Goal: Information Seeking & Learning: Learn about a topic

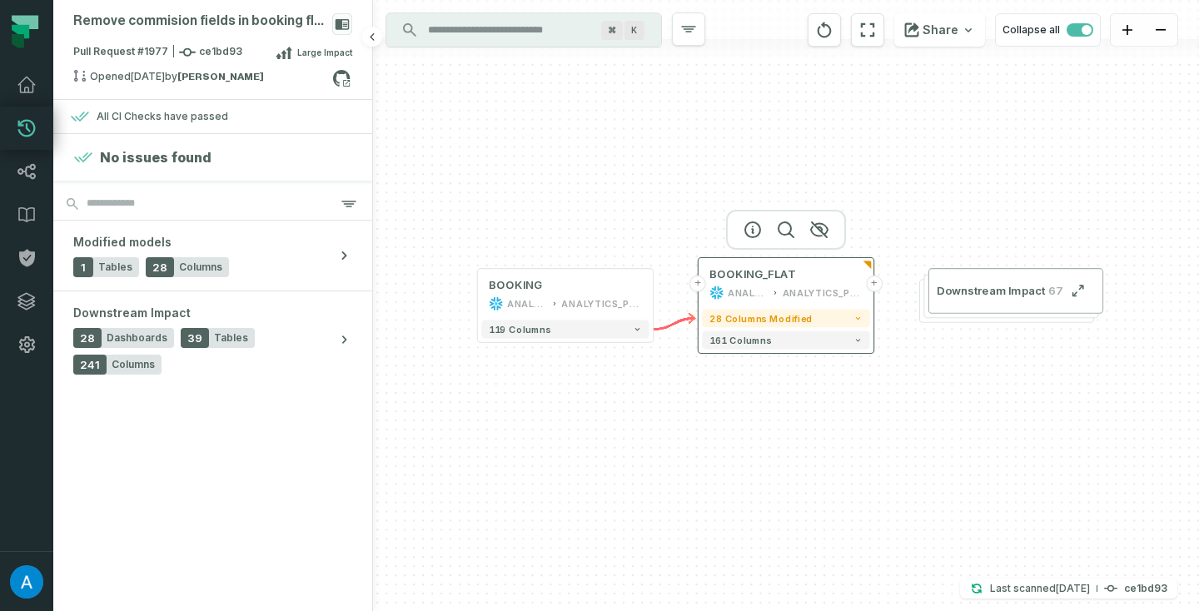
click at [877, 286] on button "+" at bounding box center [874, 284] width 17 height 17
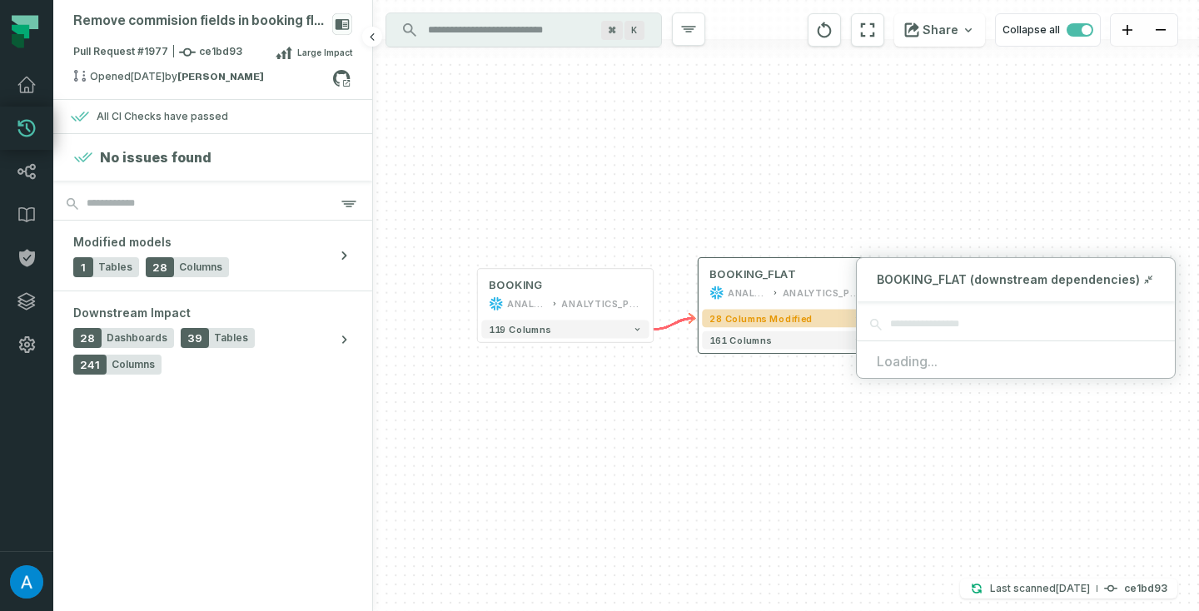
click at [799, 316] on span "28 columns modified" at bounding box center [760, 318] width 103 height 11
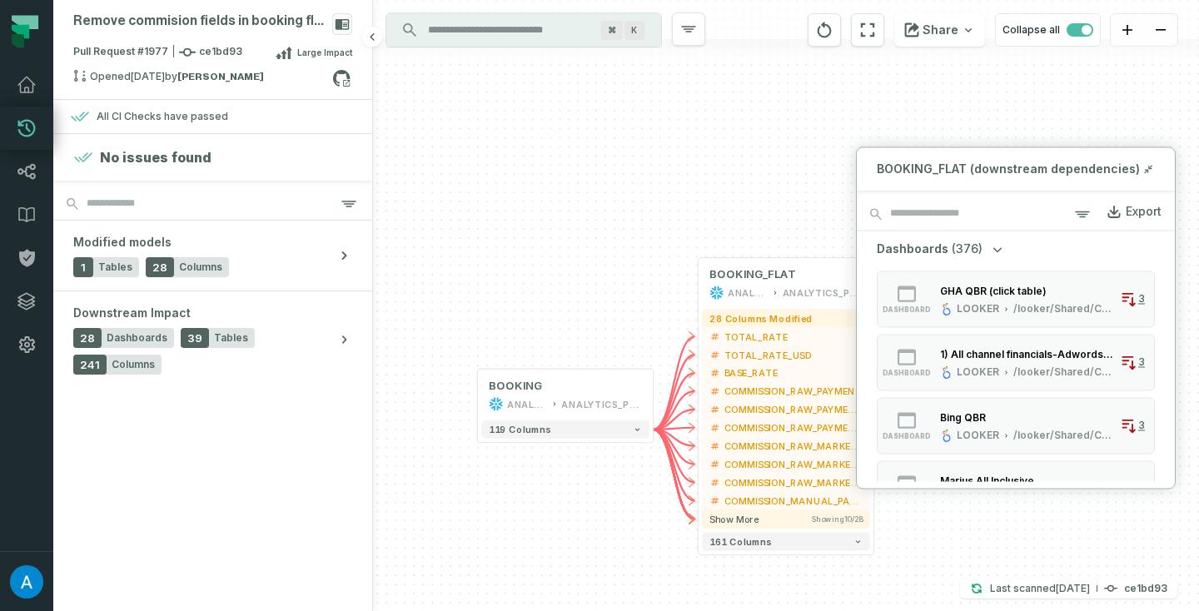
click at [710, 165] on div "+ BOOKING ANALYTICS ANALYTICS_PROD + 119 columns + BOOKING_FLAT ANALYTICS ANALY…" at bounding box center [786, 305] width 826 height 611
click at [1147, 167] on icon at bounding box center [1148, 168] width 12 height 13
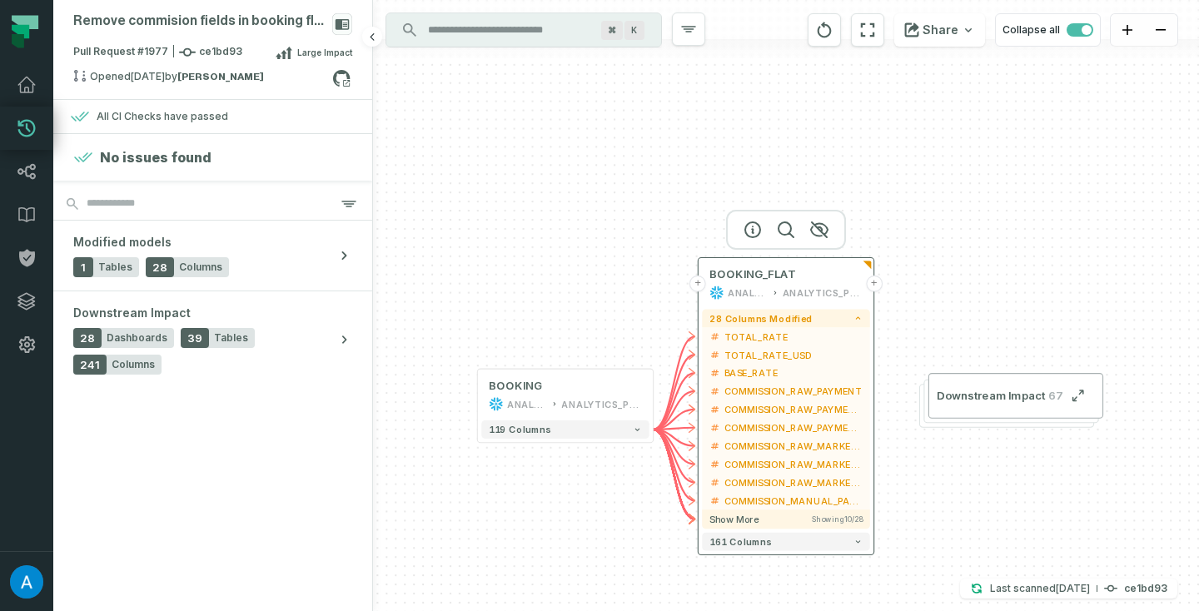
click at [874, 282] on button "+" at bounding box center [874, 284] width 17 height 17
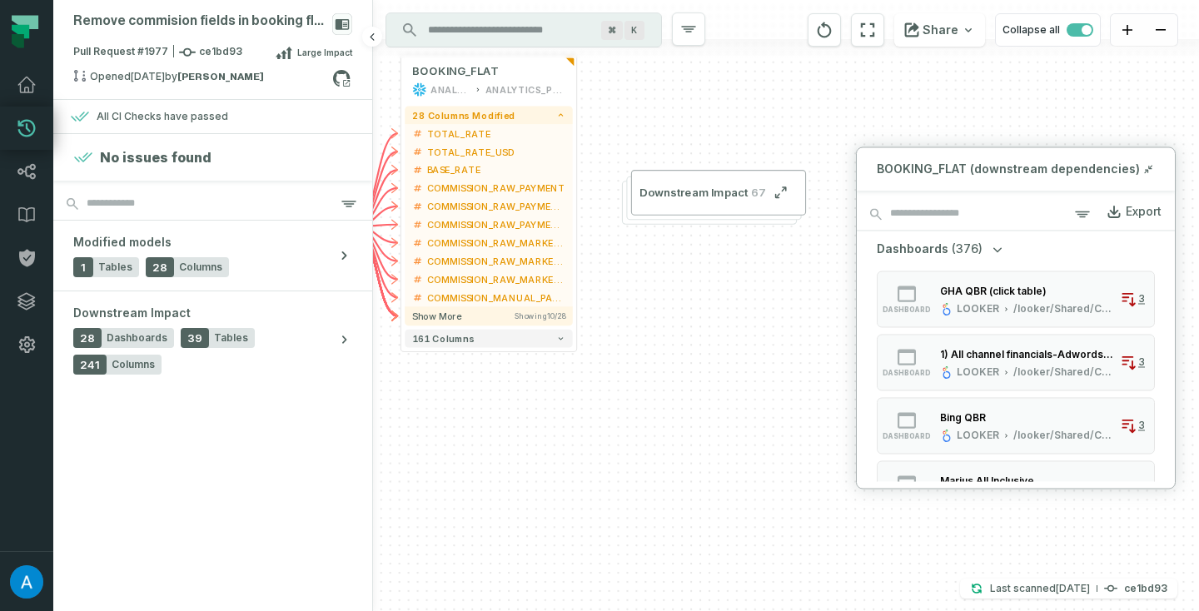
drag, startPoint x: 975, startPoint y: 507, endPoint x: 674, endPoint y: 287, distance: 372.4
click at [677, 301] on div "+ BOOKING ANALYTICS ANALYTICS_PROD + 119 columns + BOOKING_FLAT ANALYTICS ANALY…" at bounding box center [786, 305] width 826 height 611
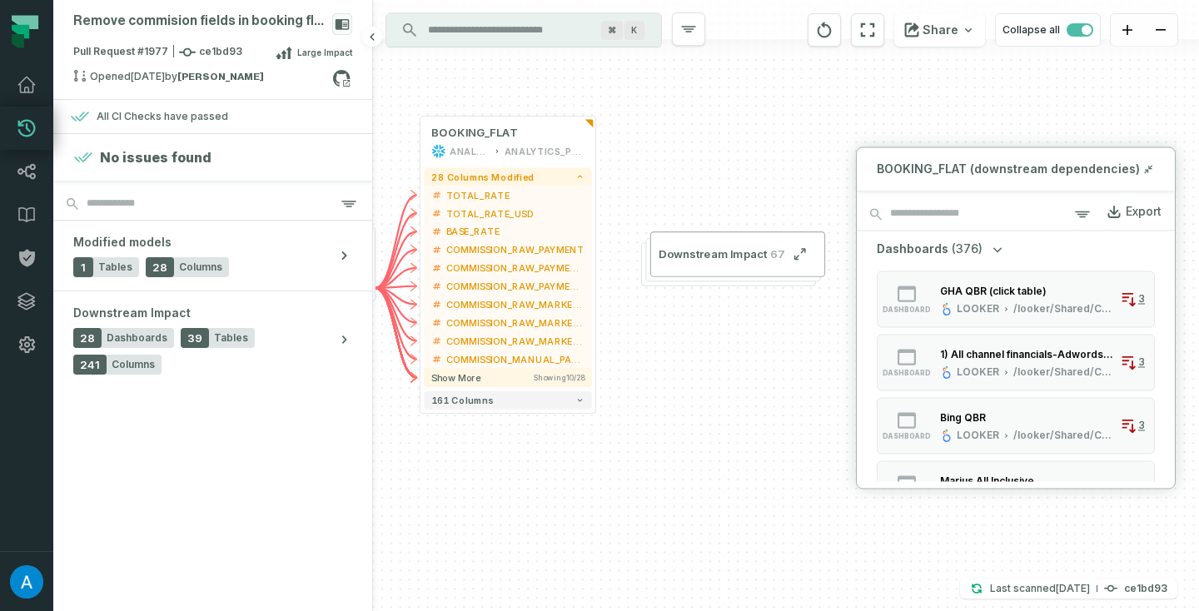
drag, startPoint x: 694, startPoint y: 281, endPoint x: 708, endPoint y: 281, distance: 13.3
click at [712, 341] on div "+ BOOKING ANALYTICS ANALYTICS_PROD + 119 columns + BOOKING_FLAT ANALYTICS ANALY…" at bounding box center [786, 305] width 826 height 611
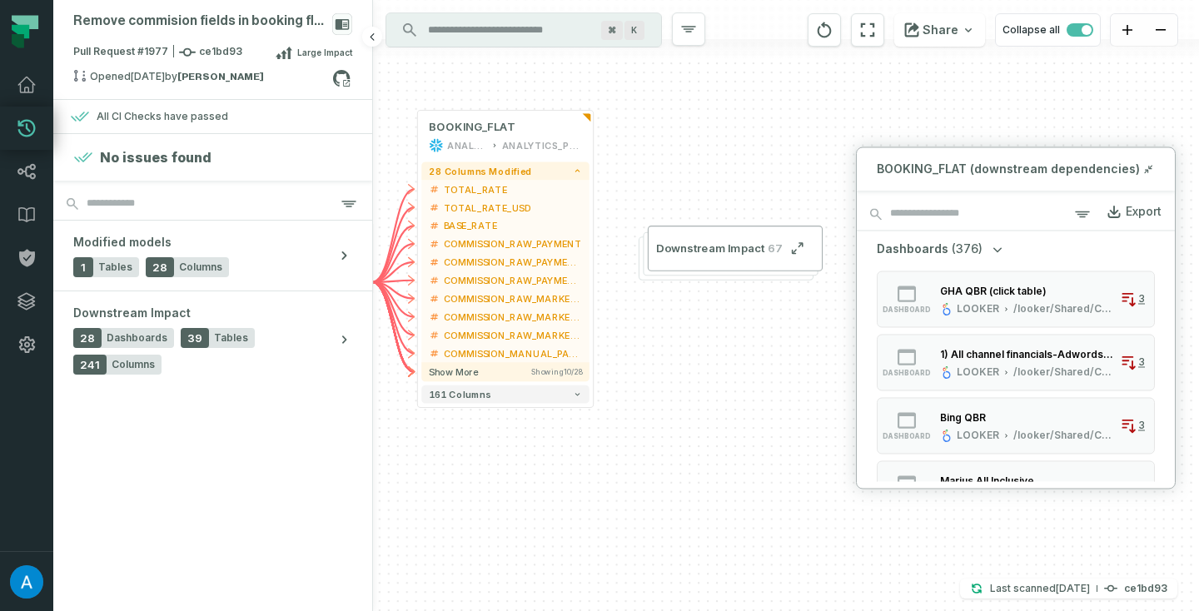
click at [638, 137] on div "+ BOOKING ANALYTICS ANALYTICS_PROD + 119 columns + BOOKING_FLAT ANALYTICS ANALY…" at bounding box center [786, 305] width 826 height 611
click at [597, 137] on div "+ BOOKING ANALYTICS ANALYTICS_PROD + 119 columns + BOOKING_FLAT ANALYTICS ANALY…" at bounding box center [786, 305] width 826 height 611
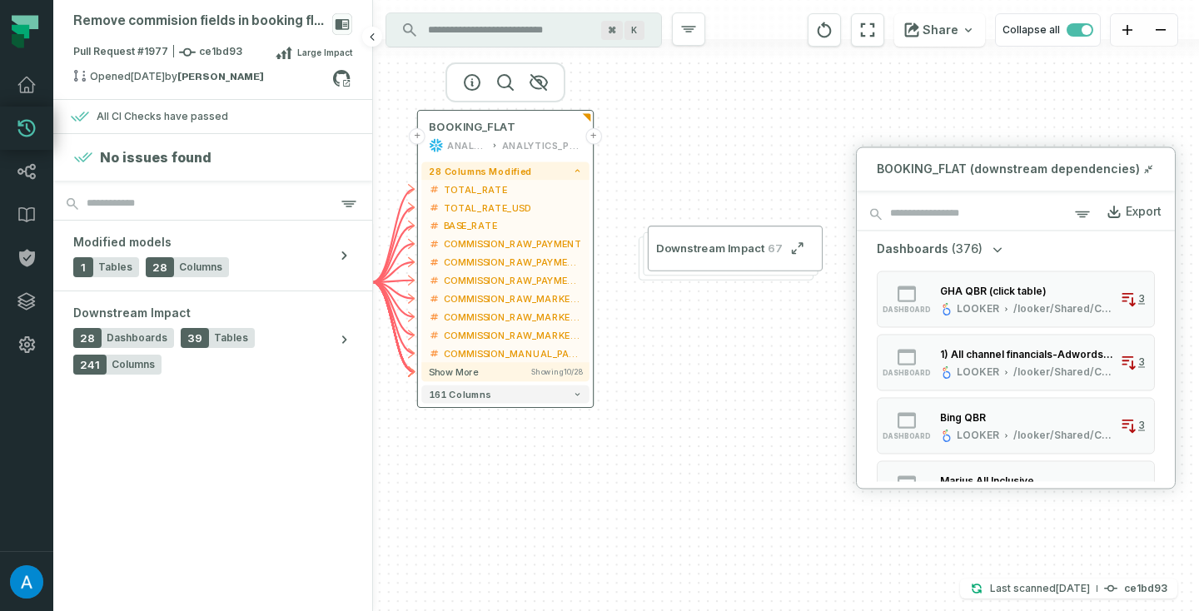
click at [595, 132] on button "+" at bounding box center [593, 136] width 17 height 17
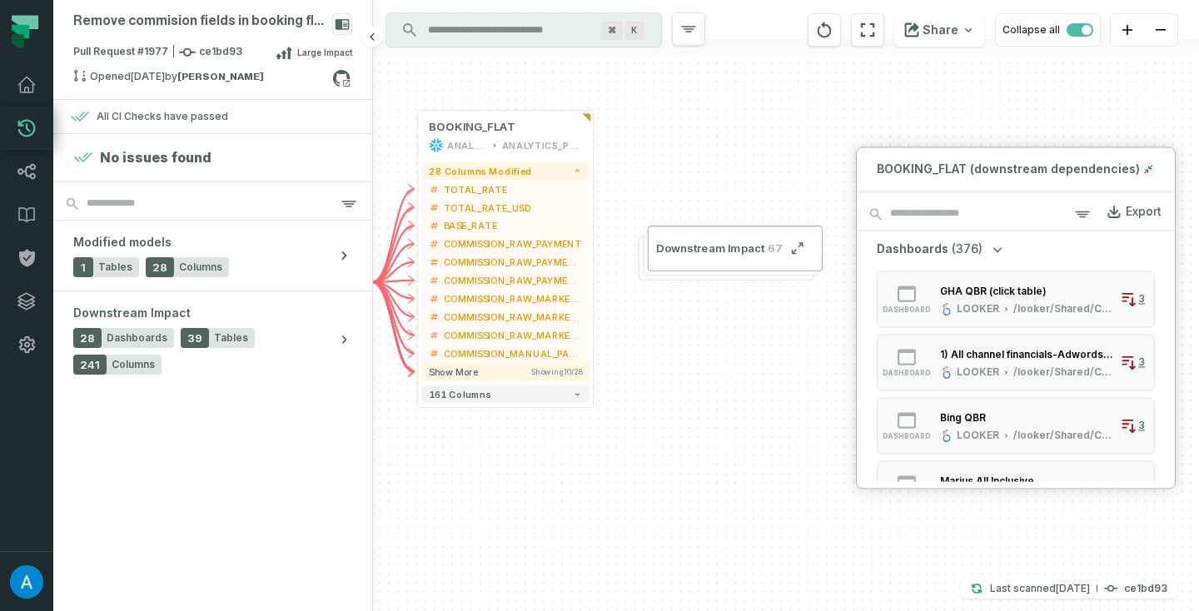
click at [1152, 164] on icon at bounding box center [1148, 168] width 12 height 13
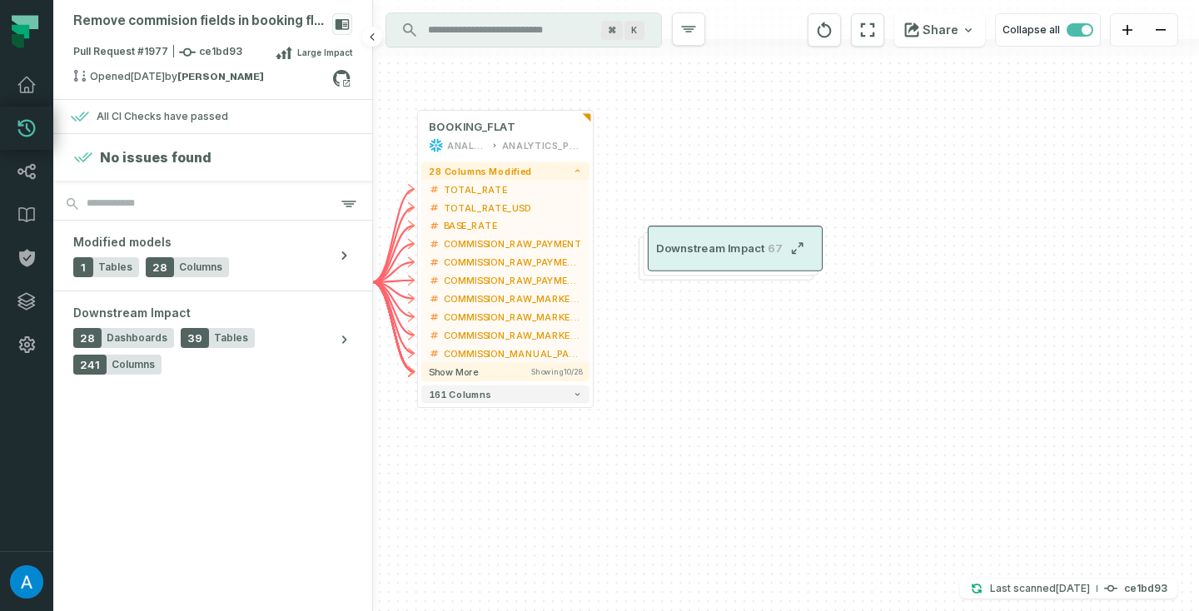
click at [744, 253] on span "Downstream Impact" at bounding box center [710, 248] width 108 height 15
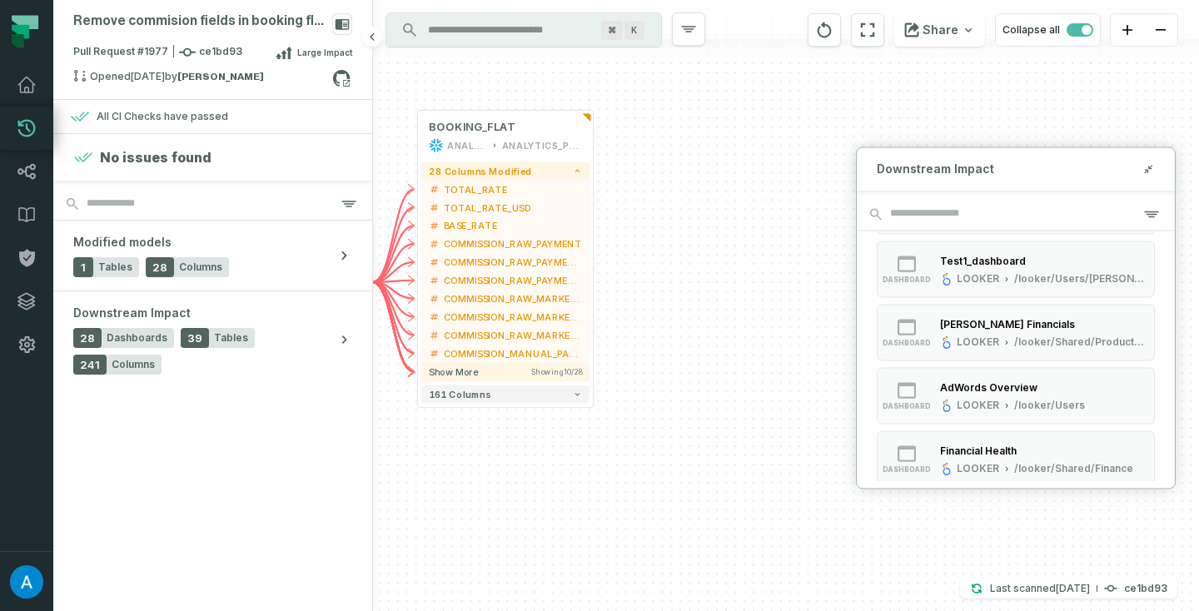
scroll to position [161, 0]
click at [1153, 169] on icon at bounding box center [1148, 168] width 12 height 13
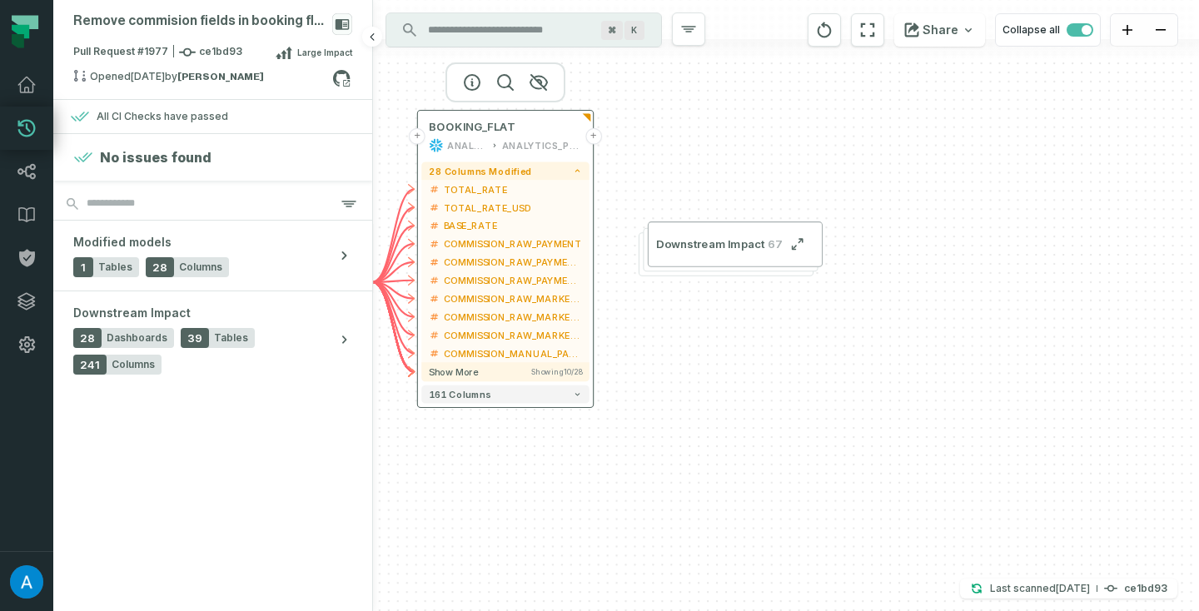
click at [587, 138] on button "+" at bounding box center [593, 136] width 17 height 17
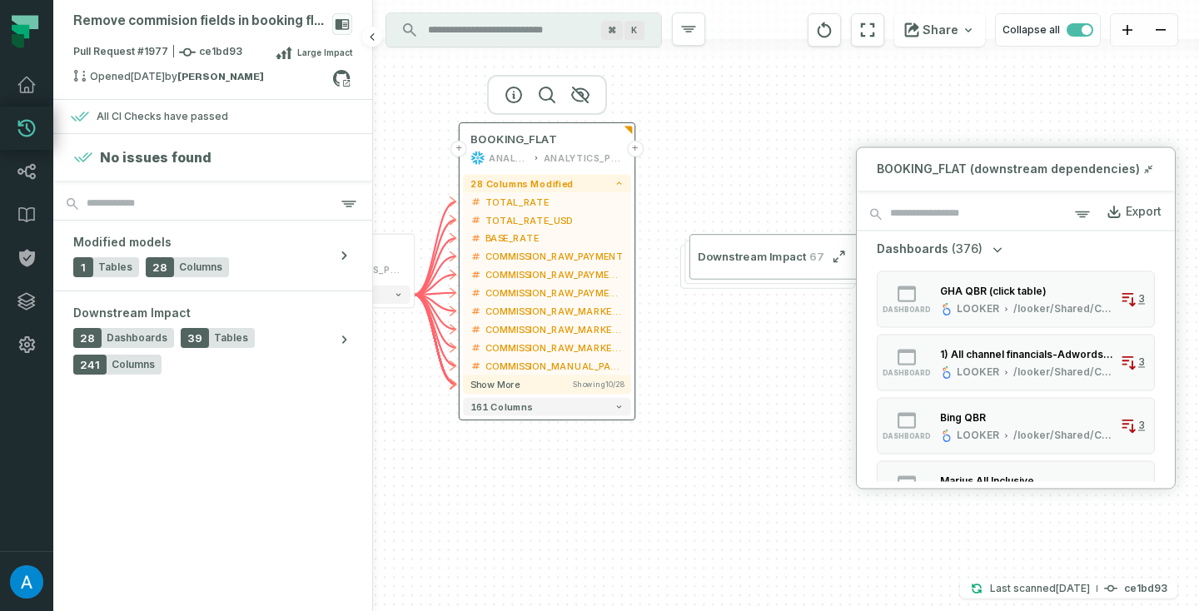
drag, startPoint x: 600, startPoint y: 137, endPoint x: 610, endPoint y: 157, distance: 22.7
click at [627, 157] on button "+" at bounding box center [635, 149] width 17 height 17
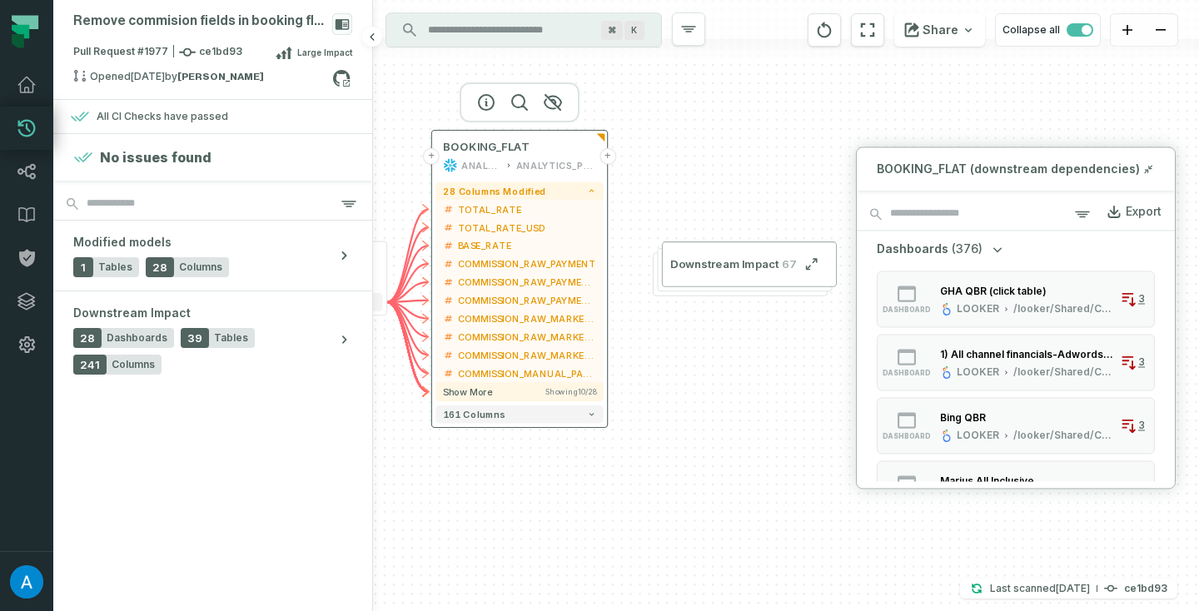
click at [612, 155] on button "+" at bounding box center [608, 156] width 17 height 17
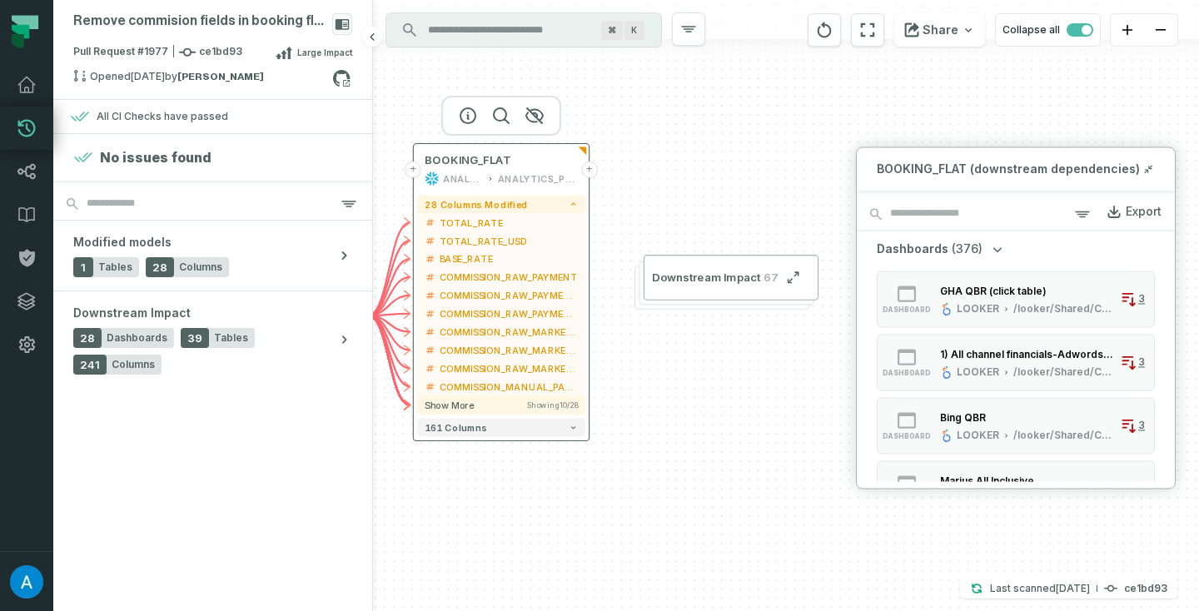
drag, startPoint x: 608, startPoint y: 155, endPoint x: 576, endPoint y: 171, distance: 35.4
click at [581, 171] on button "+" at bounding box center [589, 170] width 17 height 17
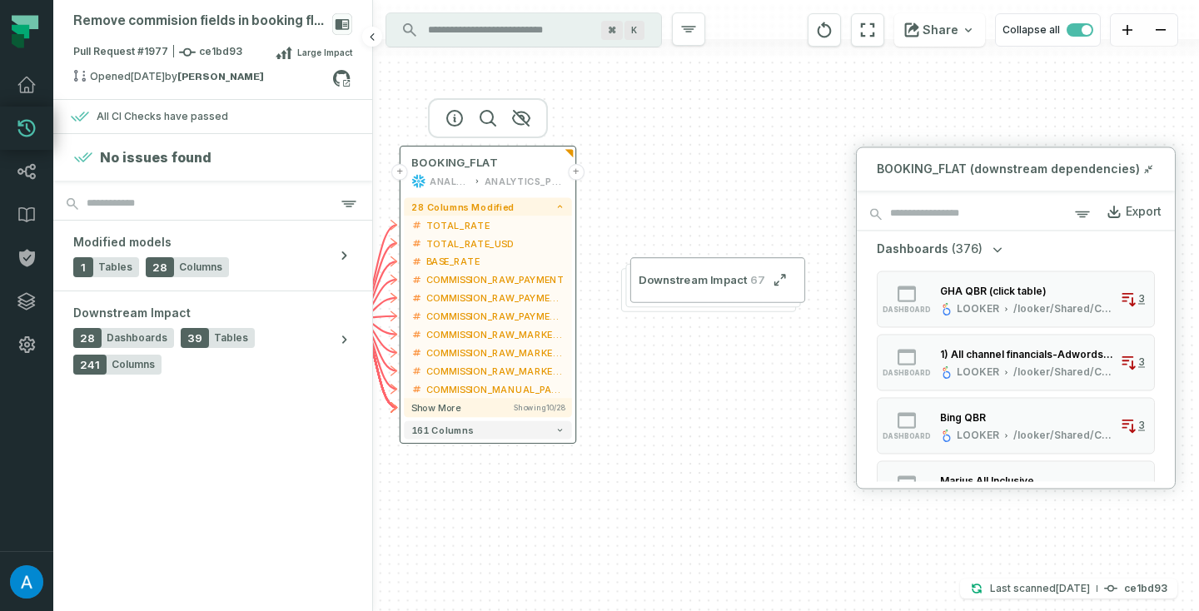
click at [577, 170] on button "+" at bounding box center [576, 172] width 17 height 17
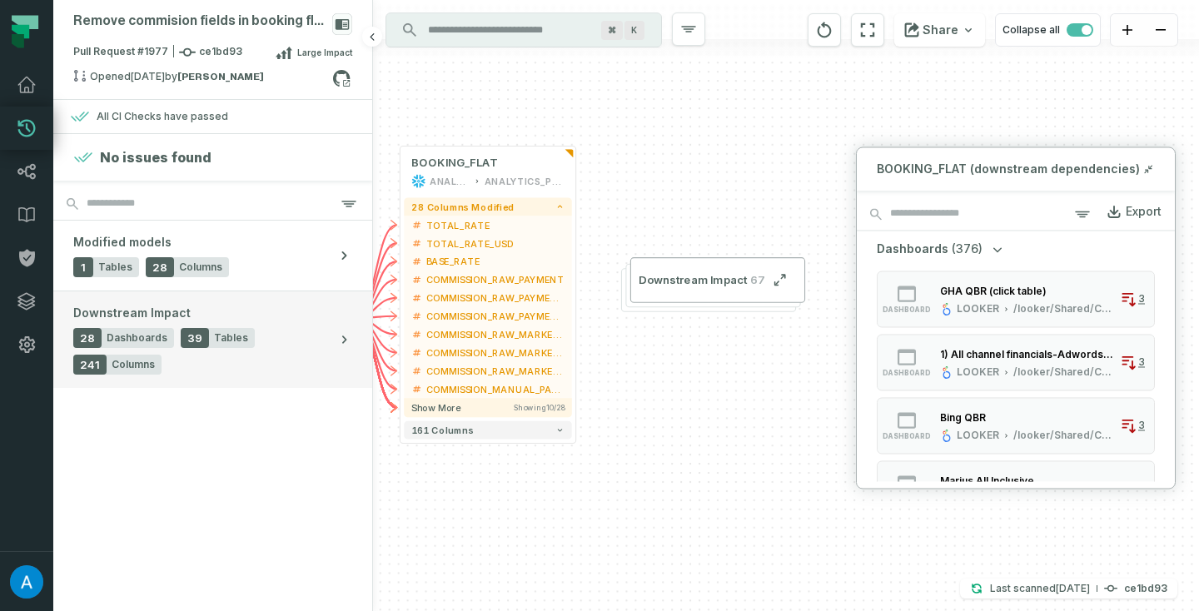
click at [261, 314] on div "Downstream Impact 28 Dashboards 39 Tables 241 Columns" at bounding box center [201, 340] width 256 height 70
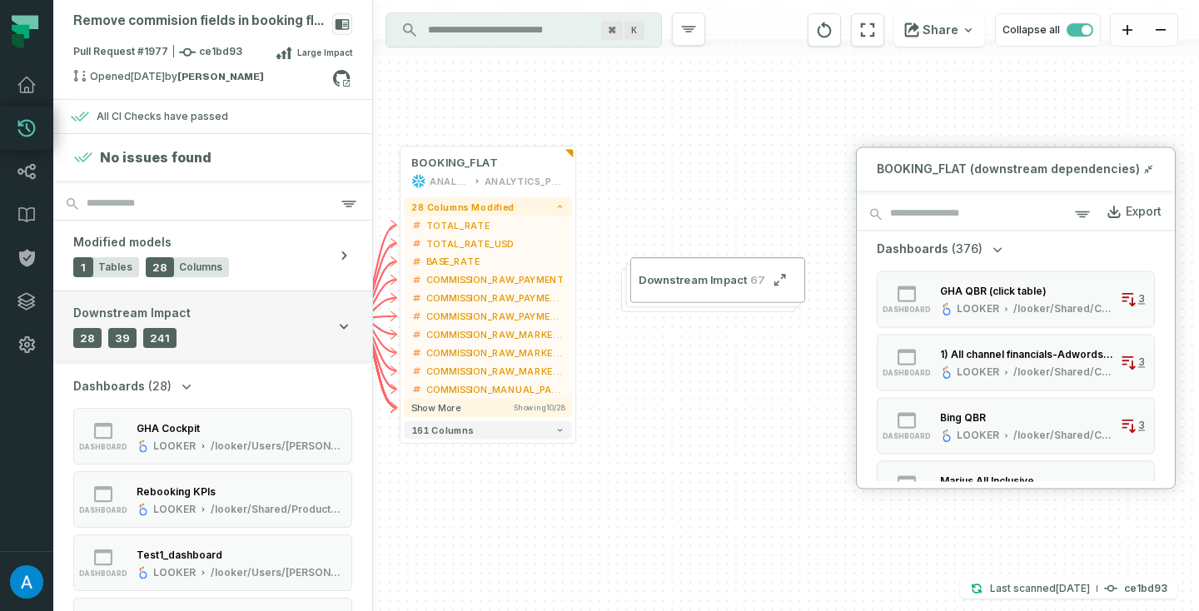
click at [115, 336] on span "39" at bounding box center [122, 338] width 28 height 20
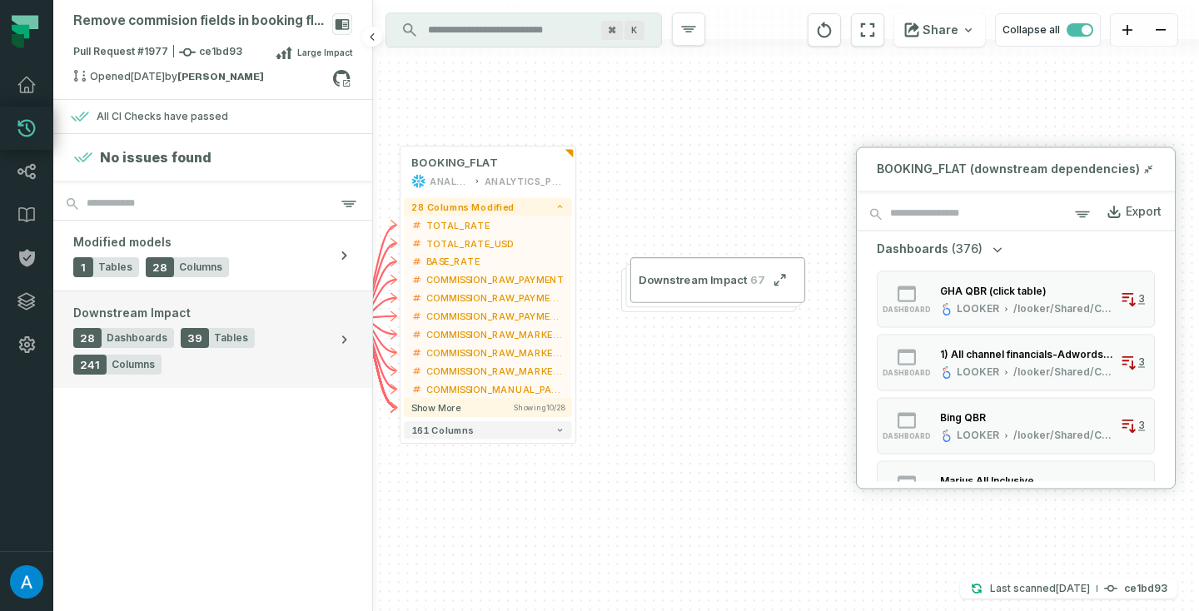
click at [300, 346] on div "28 Dashboards 39 Tables 241 Columns" at bounding box center [201, 351] width 256 height 47
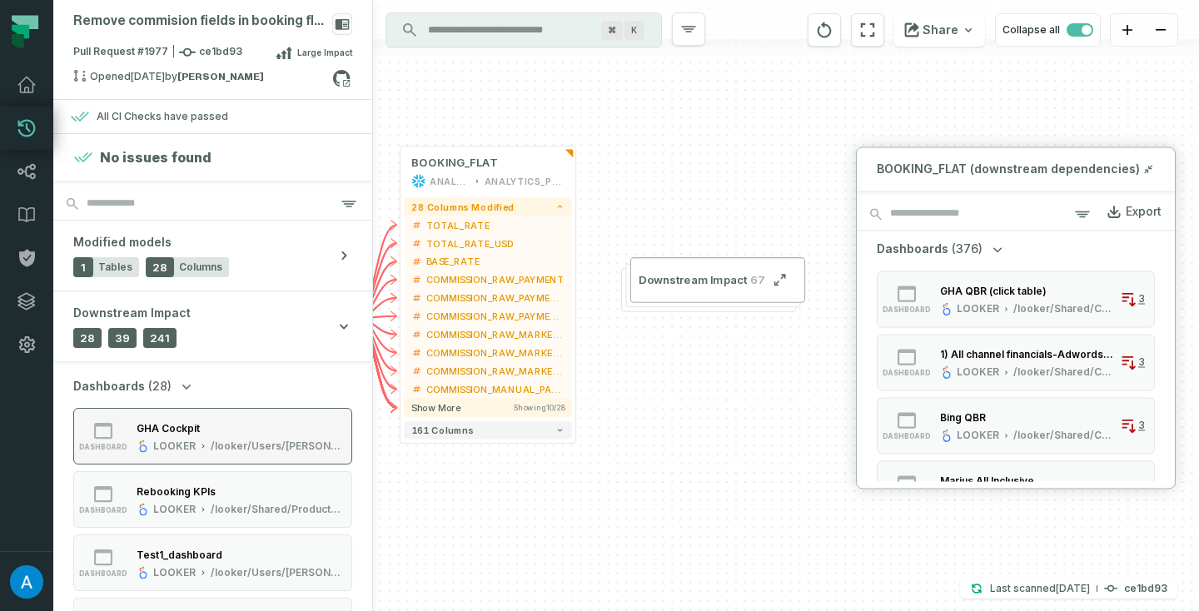
click at [167, 429] on div "GHA Cockpit" at bounding box center [168, 428] width 63 height 12
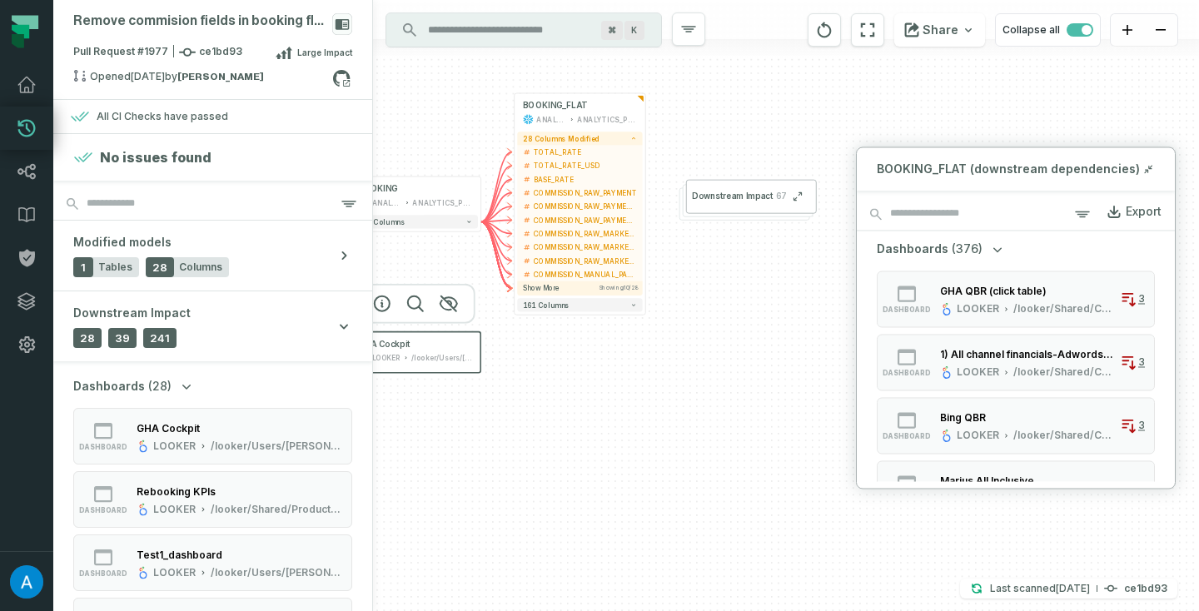
drag, startPoint x: 622, startPoint y: 424, endPoint x: 440, endPoint y: 416, distance: 182.5
click at [440, 416] on div "+ BOOKING ANALYTICS ANALYTICS_PROD + 119 columns + BOOKING_FLAT ANALYTICS ANALY…" at bounding box center [786, 305] width 826 height 611
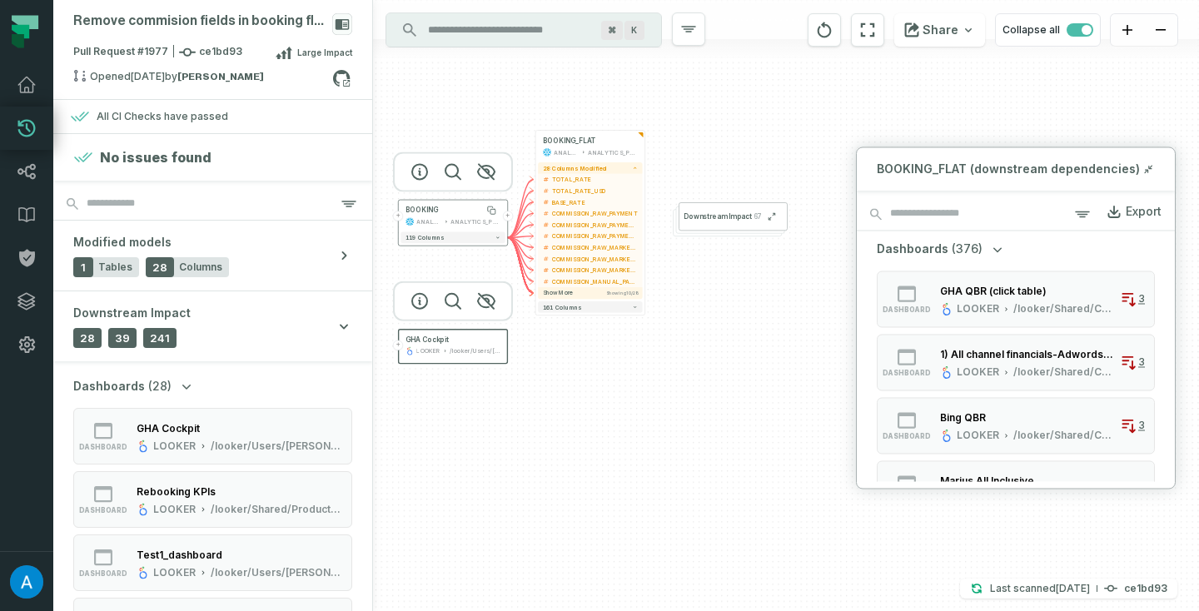
click at [458, 206] on div "BOOKING" at bounding box center [453, 210] width 95 height 9
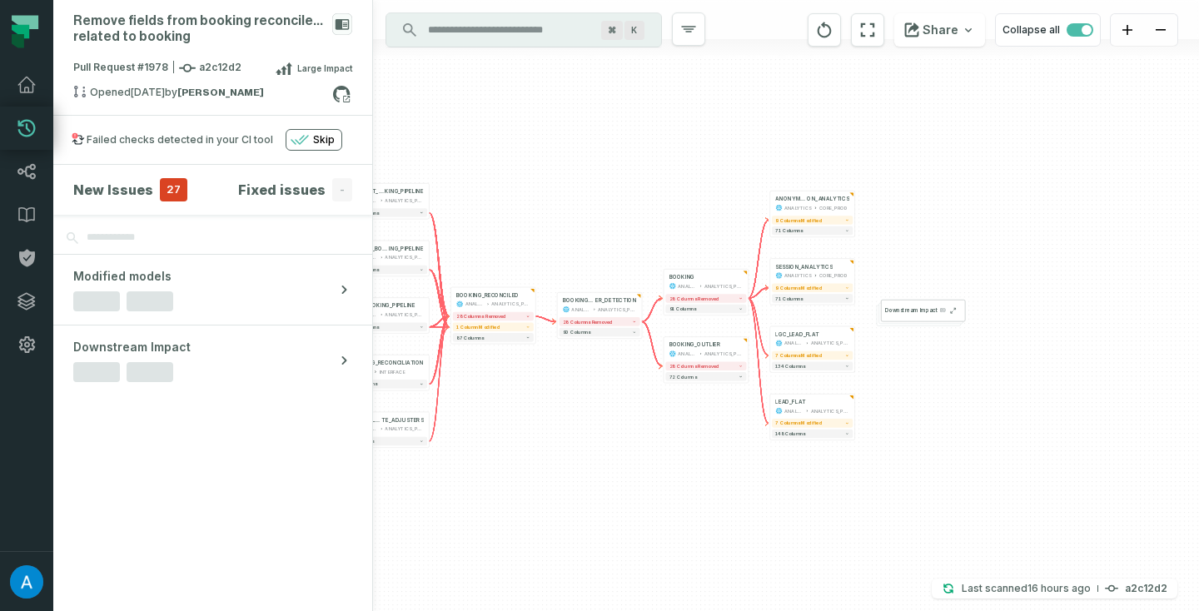
drag, startPoint x: 696, startPoint y: 493, endPoint x: 529, endPoint y: 510, distance: 168.3
click at [529, 510] on div "... OTA_BOOKING_PIPELINE ANALYTICS ANALYTICS_PROD ... 111 columns ... BOOKING_O…" at bounding box center [786, 305] width 826 height 611
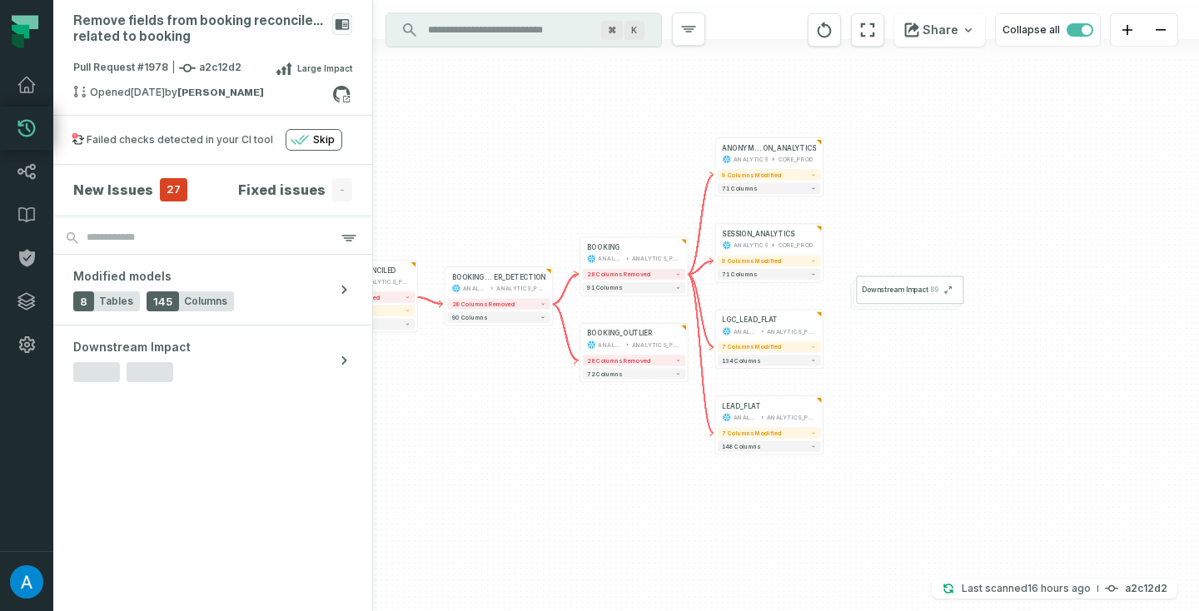
drag, startPoint x: 602, startPoint y: 445, endPoint x: 499, endPoint y: 475, distance: 107.8
click at [500, 475] on div "+ OTA_BOOKING_PIPELINE ANALYTICS ANALYTICS_PROD + 111 columns + BOOKING_OUTLI E…" at bounding box center [786, 305] width 826 height 611
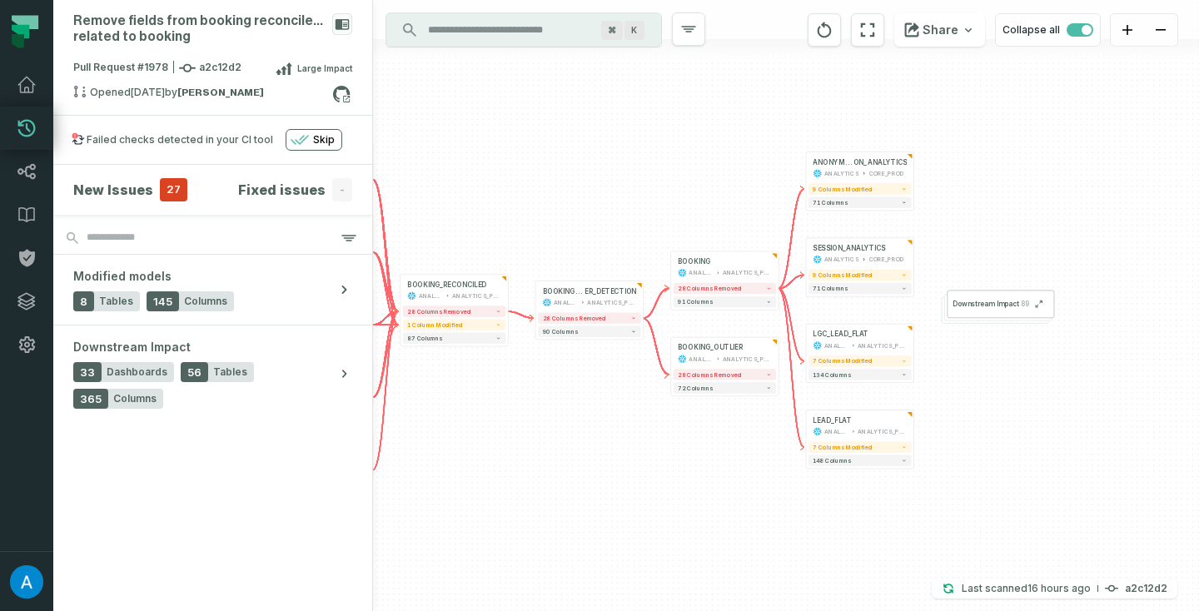
drag, startPoint x: 499, startPoint y: 475, endPoint x: 625, endPoint y: 478, distance: 125.8
click at [625, 478] on div "+ OTA_BOOKING_PIPELINE ANALYTICS ANALYTICS_PROD + 111 columns + BOOKING_OUTLI E…" at bounding box center [786, 305] width 826 height 611
